Goal: Task Accomplishment & Management: Manage account settings

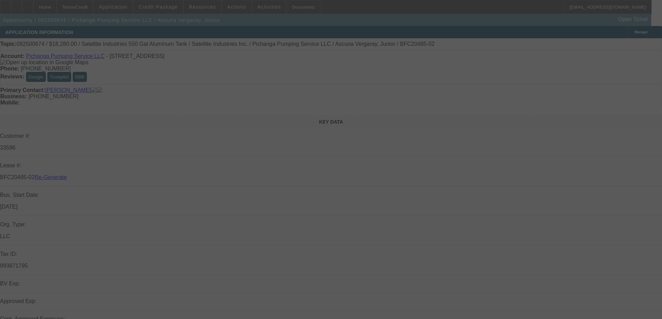
select select "3"
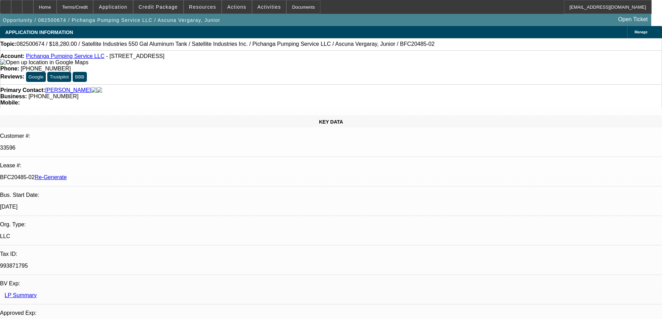
select select "0"
select select "2"
select select "0.1"
select select "1"
select select "2"
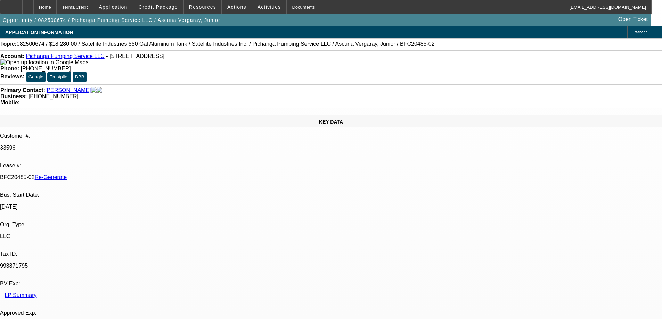
select select "4"
click at [11, 9] on div at bounding box center [5, 7] width 11 height 14
click at [196, 7] on span "Resources" at bounding box center [202, 7] width 27 height 6
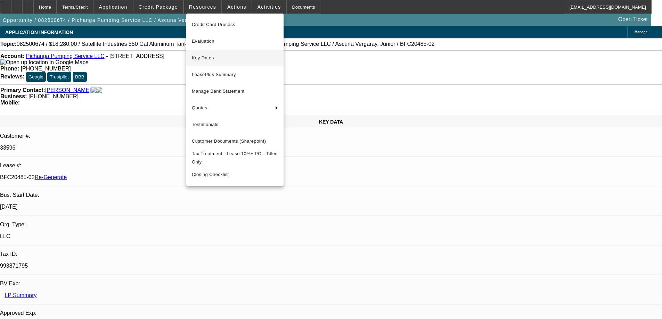
click at [199, 58] on span "Key Dates" at bounding box center [235, 58] width 86 height 8
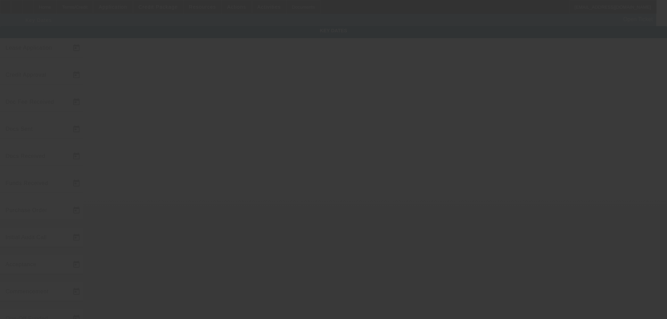
type input "[DATE]"
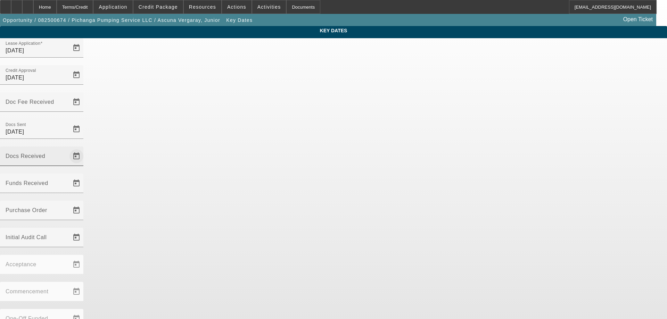
click at [85, 148] on span "Open calendar" at bounding box center [76, 156] width 17 height 17
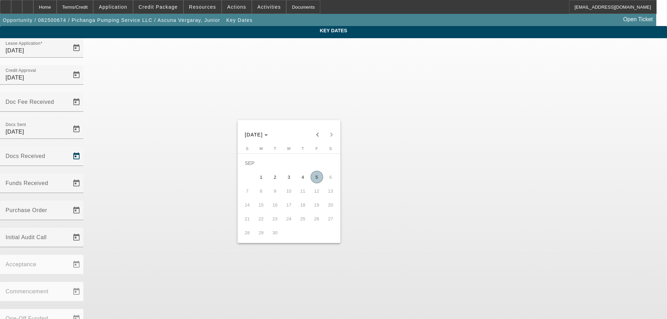
click at [313, 179] on span "5" at bounding box center [317, 177] width 13 height 13
type input "[DATE]"
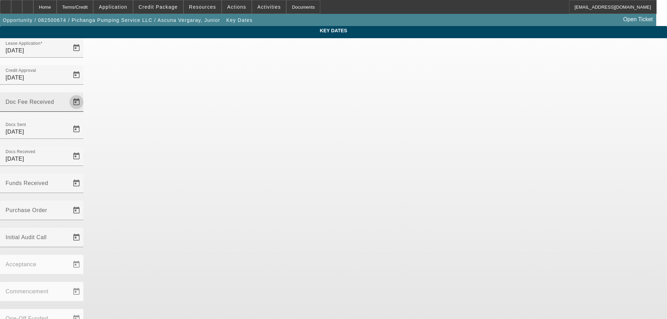
click at [85, 94] on span "Open calendar" at bounding box center [76, 102] width 17 height 17
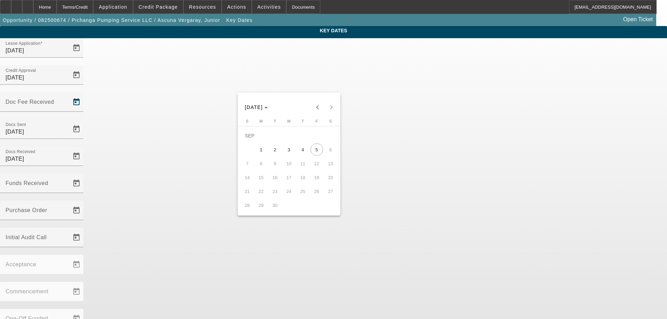
click at [320, 86] on div at bounding box center [333, 159] width 667 height 319
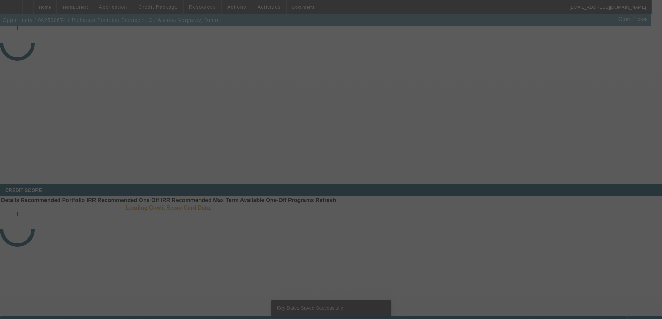
select select "3"
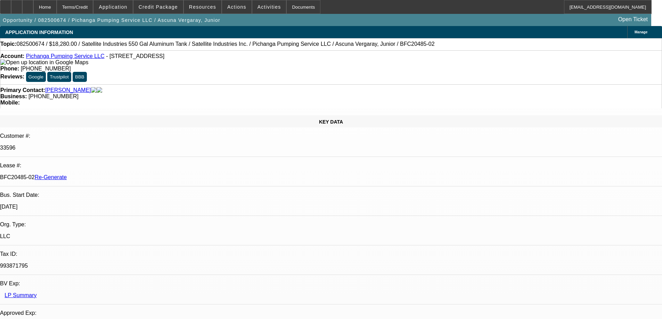
select select "0"
select select "2"
select select "0.1"
select select "4"
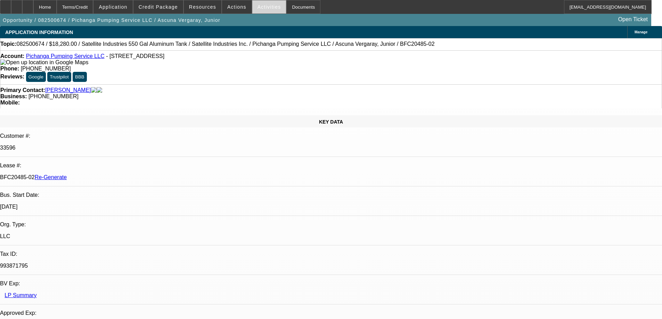
click at [263, 9] on span "Activities" at bounding box center [269, 7] width 24 height 6
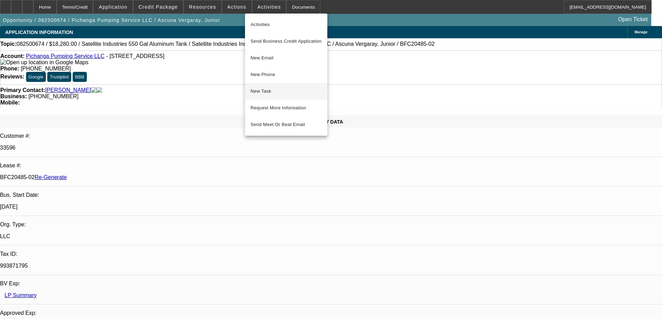
click at [264, 88] on span "New Task" at bounding box center [286, 91] width 71 height 8
